Goal: Task Accomplishment & Management: Manage account settings

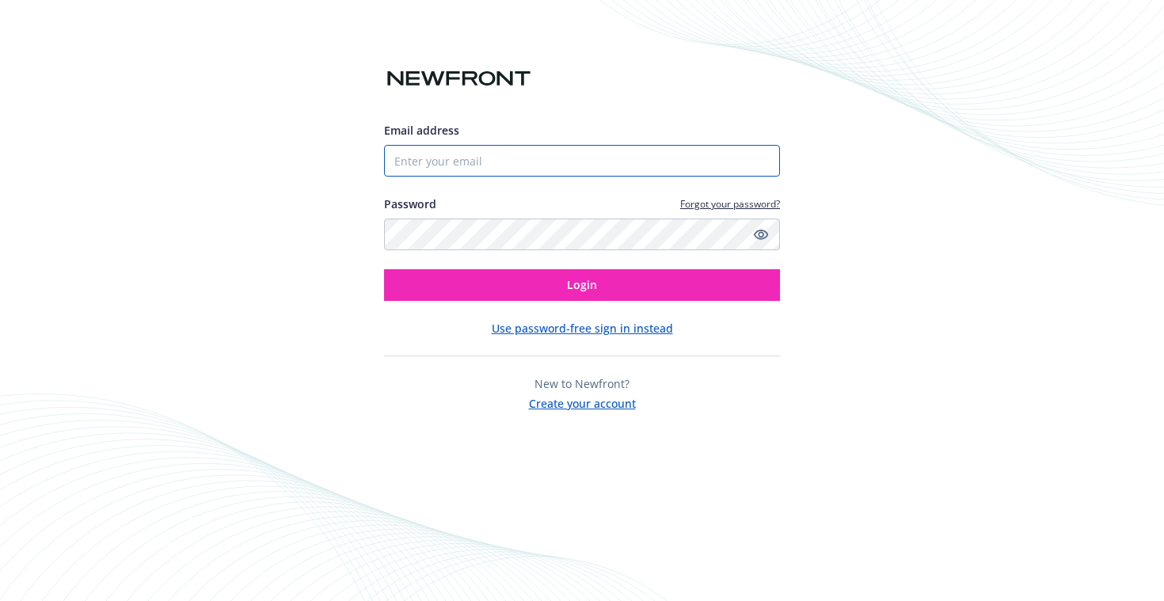
click at [637, 165] on input "Email address" at bounding box center [582, 161] width 396 height 32
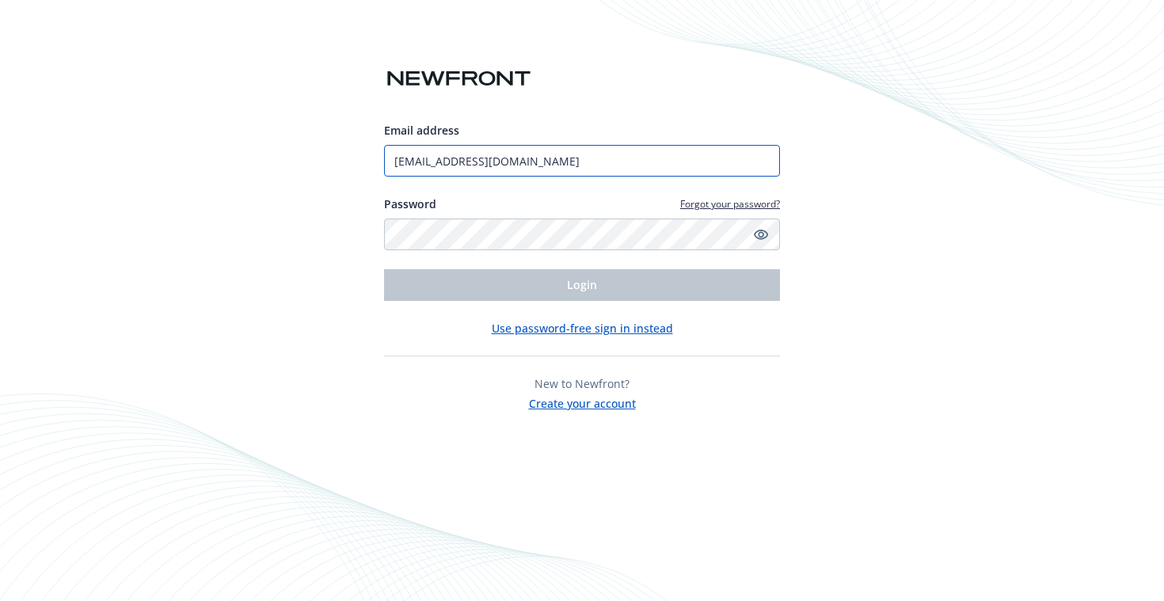
click at [572, 165] on input "[EMAIL_ADDRESS][DOMAIN_NAME]" at bounding box center [582, 161] width 396 height 32
type input "[EMAIL_ADDRESS][DOMAIN_NAME]"
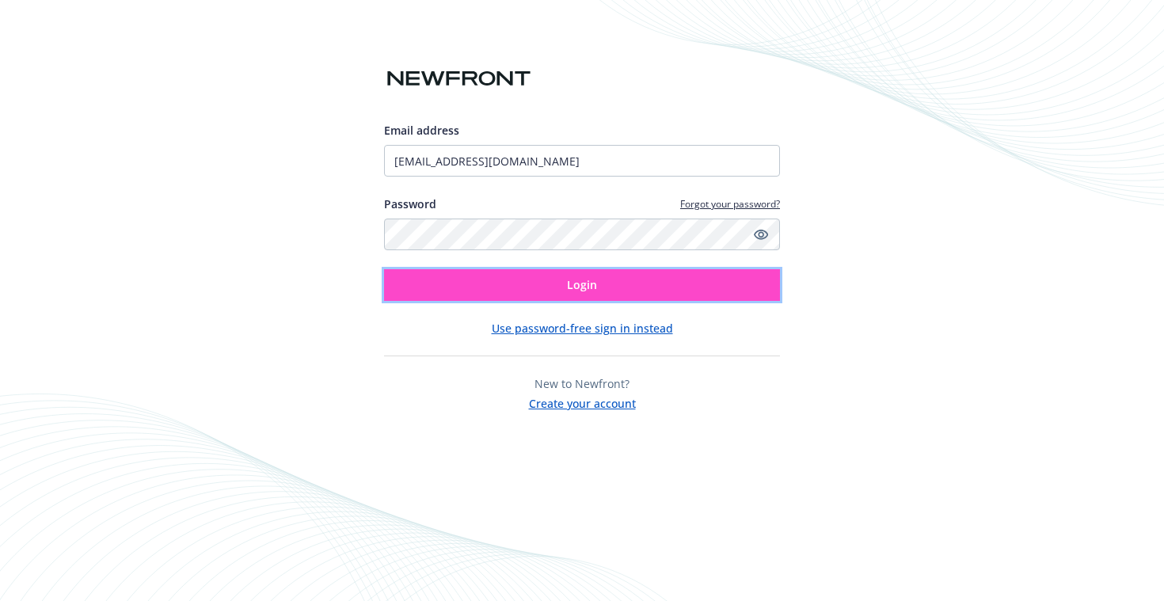
click at [572, 291] on span "Login" at bounding box center [582, 284] width 30 height 15
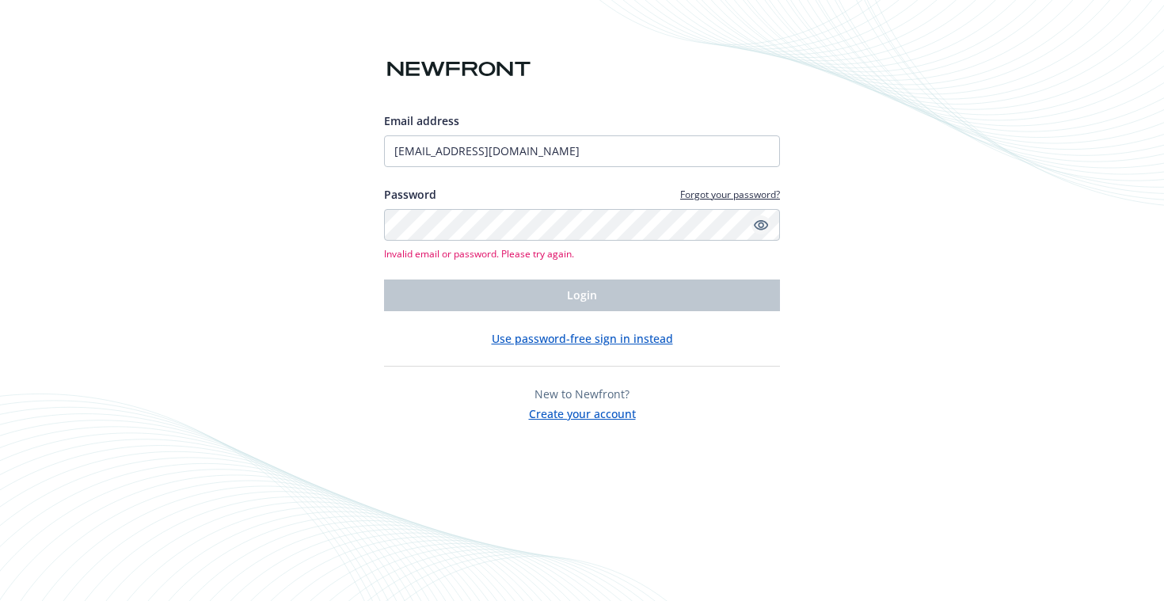
click at [766, 222] on icon "Show password" at bounding box center [761, 225] width 14 height 10
